Goal: Entertainment & Leisure: Consume media (video, audio)

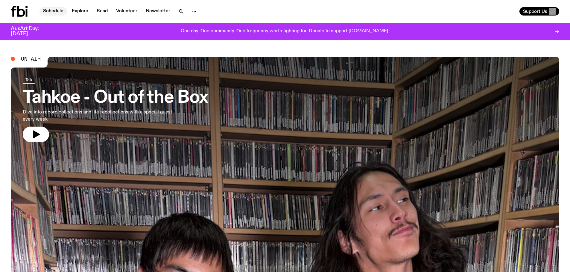
click at [54, 14] on link "Schedule" at bounding box center [53, 11] width 28 height 8
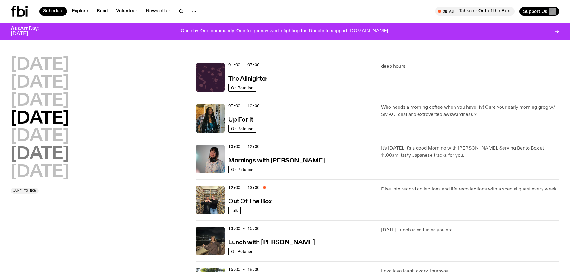
click at [51, 158] on h2 "[DATE]" at bounding box center [40, 154] width 58 height 17
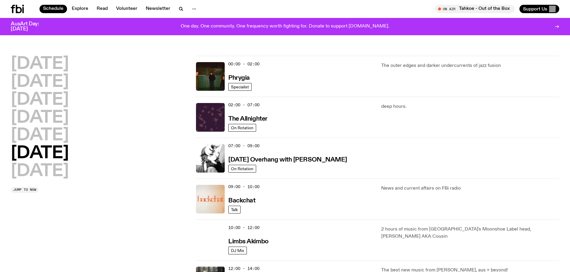
scroll to position [17, 0]
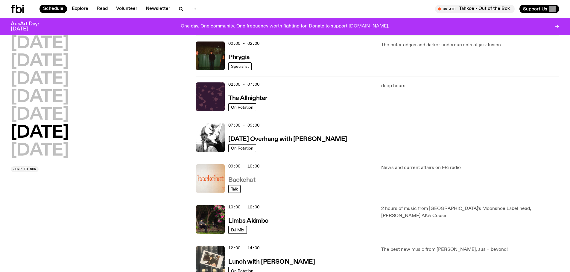
click at [248, 181] on h3 "Backchat" at bounding box center [241, 180] width 27 height 6
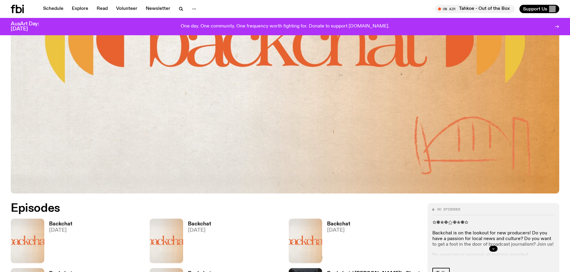
scroll to position [326, 0]
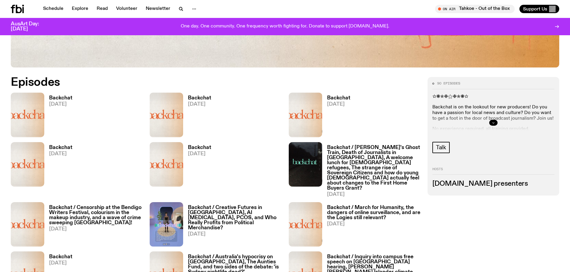
click at [491, 122] on button "button" at bounding box center [493, 123] width 8 height 6
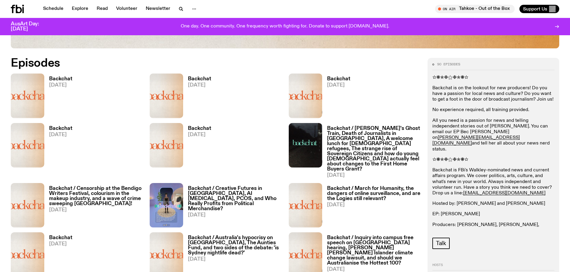
scroll to position [355, 0]
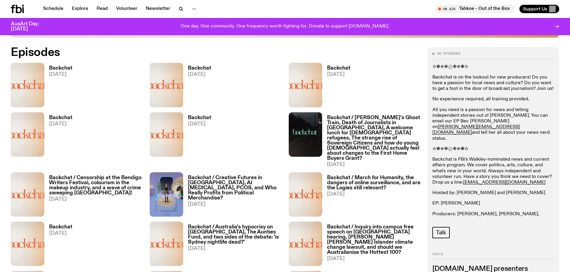
drag, startPoint x: 357, startPoint y: 181, endPoint x: 59, endPoint y: 68, distance: 318.8
click at [59, 68] on h3 "Backchat" at bounding box center [60, 68] width 23 height 5
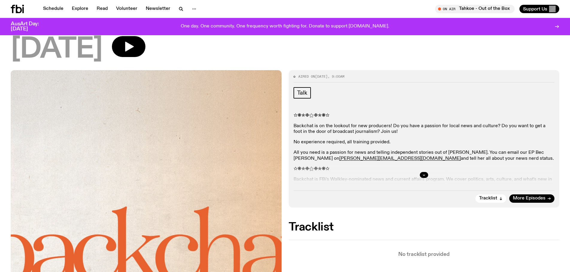
scroll to position [29, 0]
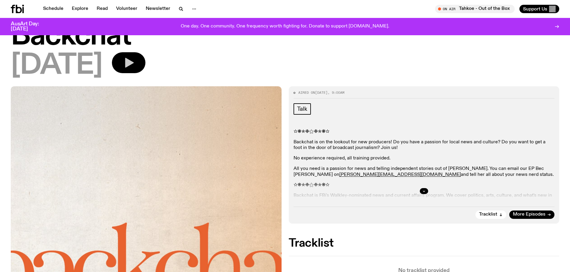
click at [134, 65] on icon "button" at bounding box center [129, 63] width 9 height 10
